Goal: Navigation & Orientation: Find specific page/section

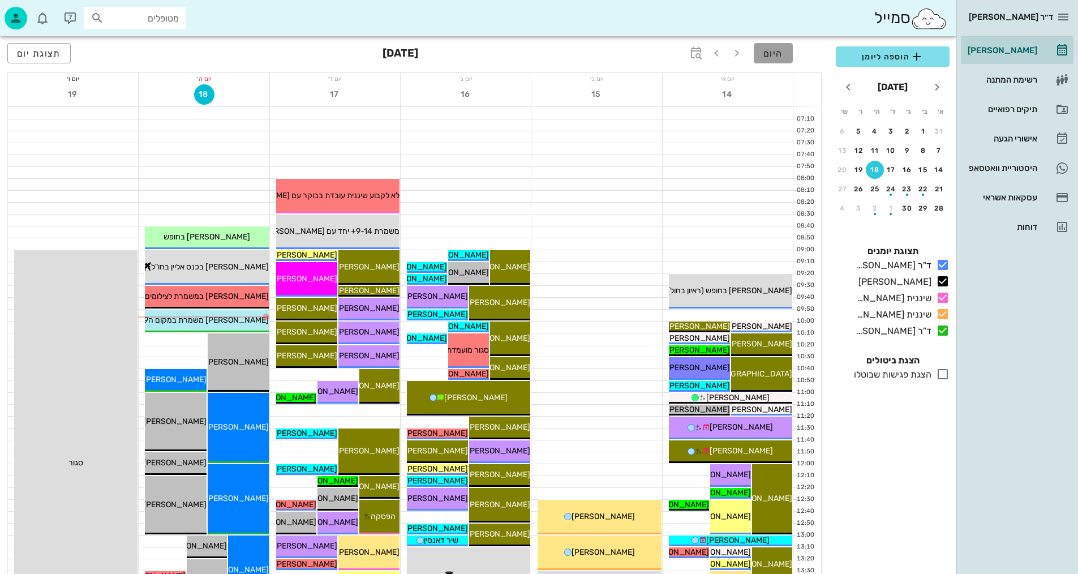
click at [781, 50] on span "היום" at bounding box center [773, 53] width 20 height 11
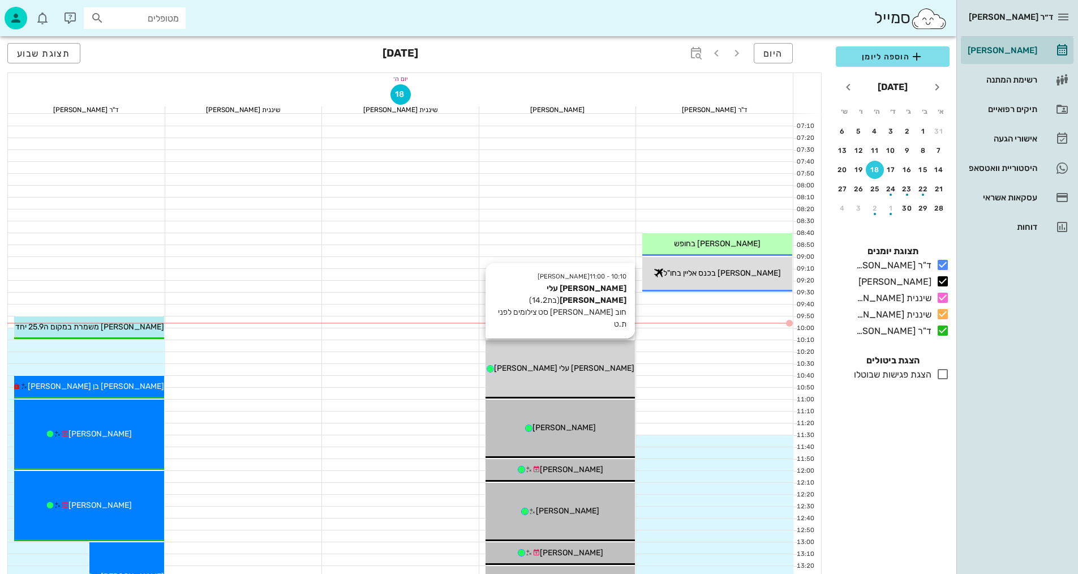
click at [582, 360] on div "10:10 - 11:00 יומן מרפאה נועה עלי רז (בת 14.2 ) חוב כספי סט צילומים לפני ת.ט נו…" at bounding box center [560, 369] width 150 height 58
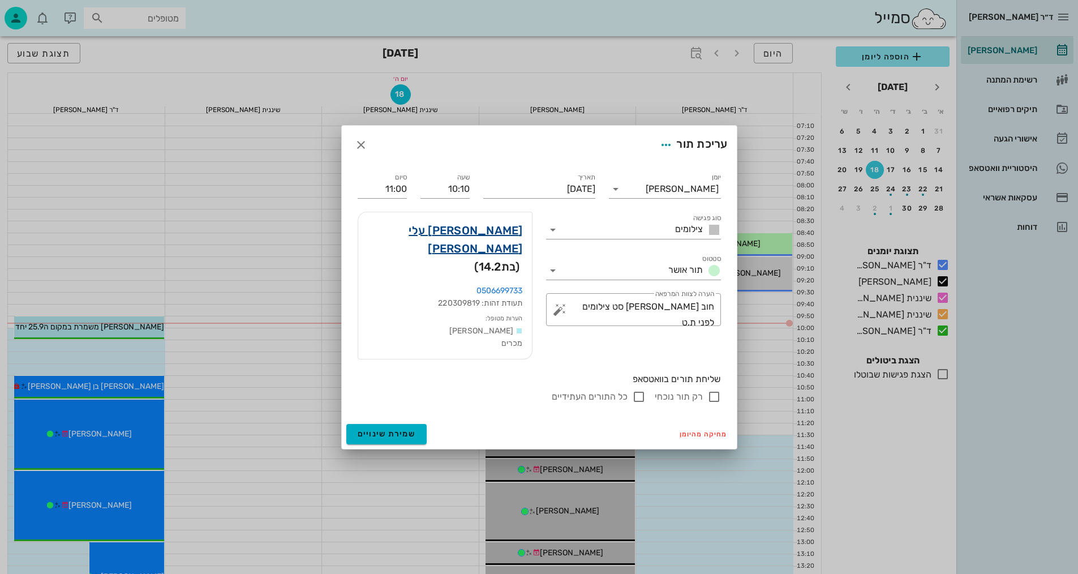
click at [500, 246] on link "נועה עלי רז" at bounding box center [445, 239] width 156 height 36
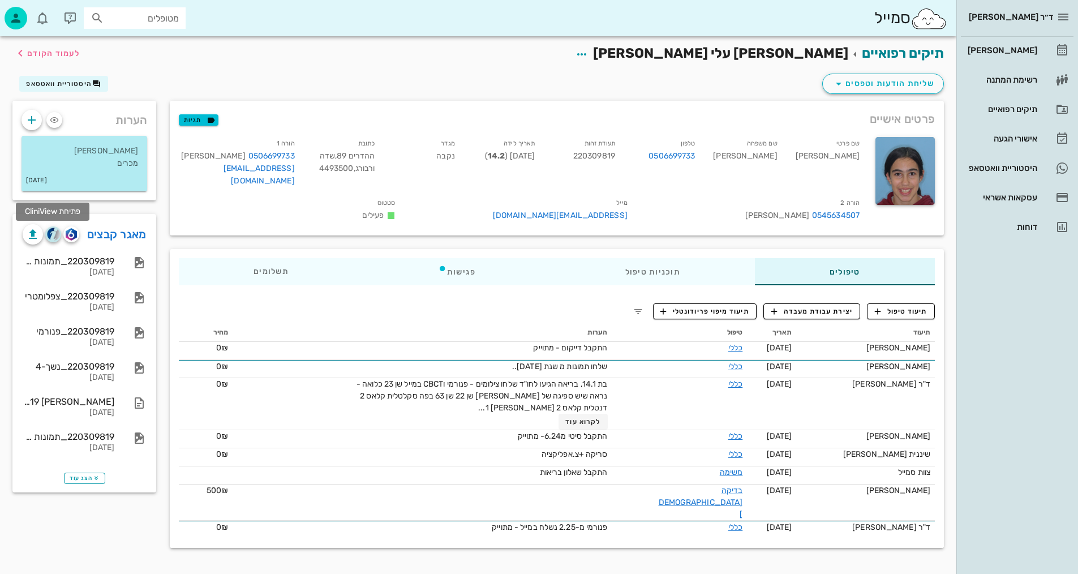
click at [53, 235] on img "button" at bounding box center [53, 233] width 13 height 13
click at [76, 239] on img "button" at bounding box center [71, 234] width 11 height 12
drag, startPoint x: 73, startPoint y: 49, endPoint x: 841, endPoint y: 2, distance: 769.2
click at [74, 48] on span "לעמוד הקודם" at bounding box center [47, 53] width 66 height 14
